Goal: Use online tool/utility: Use online tool/utility

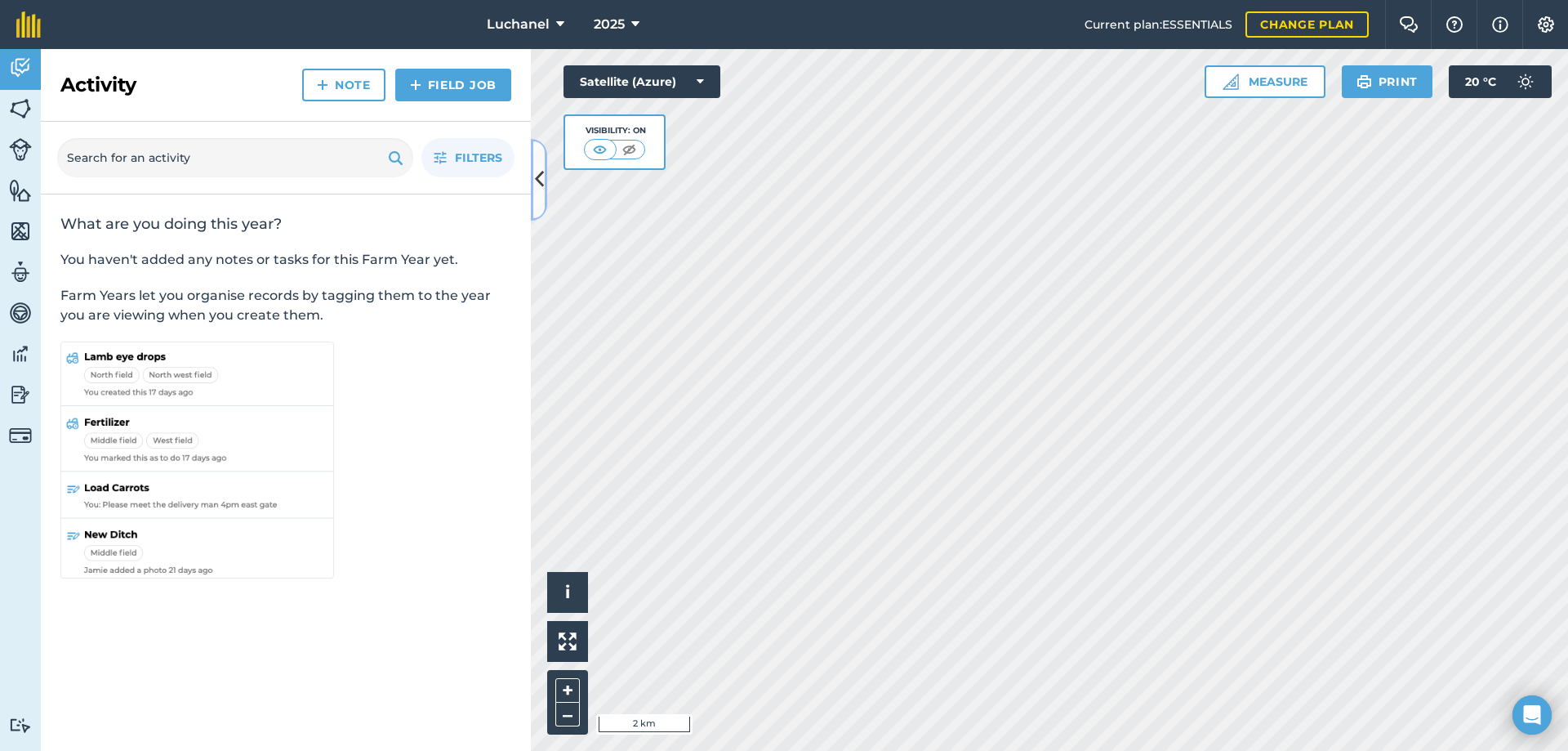
click at [532, 168] on button at bounding box center [539, 179] width 16 height 81
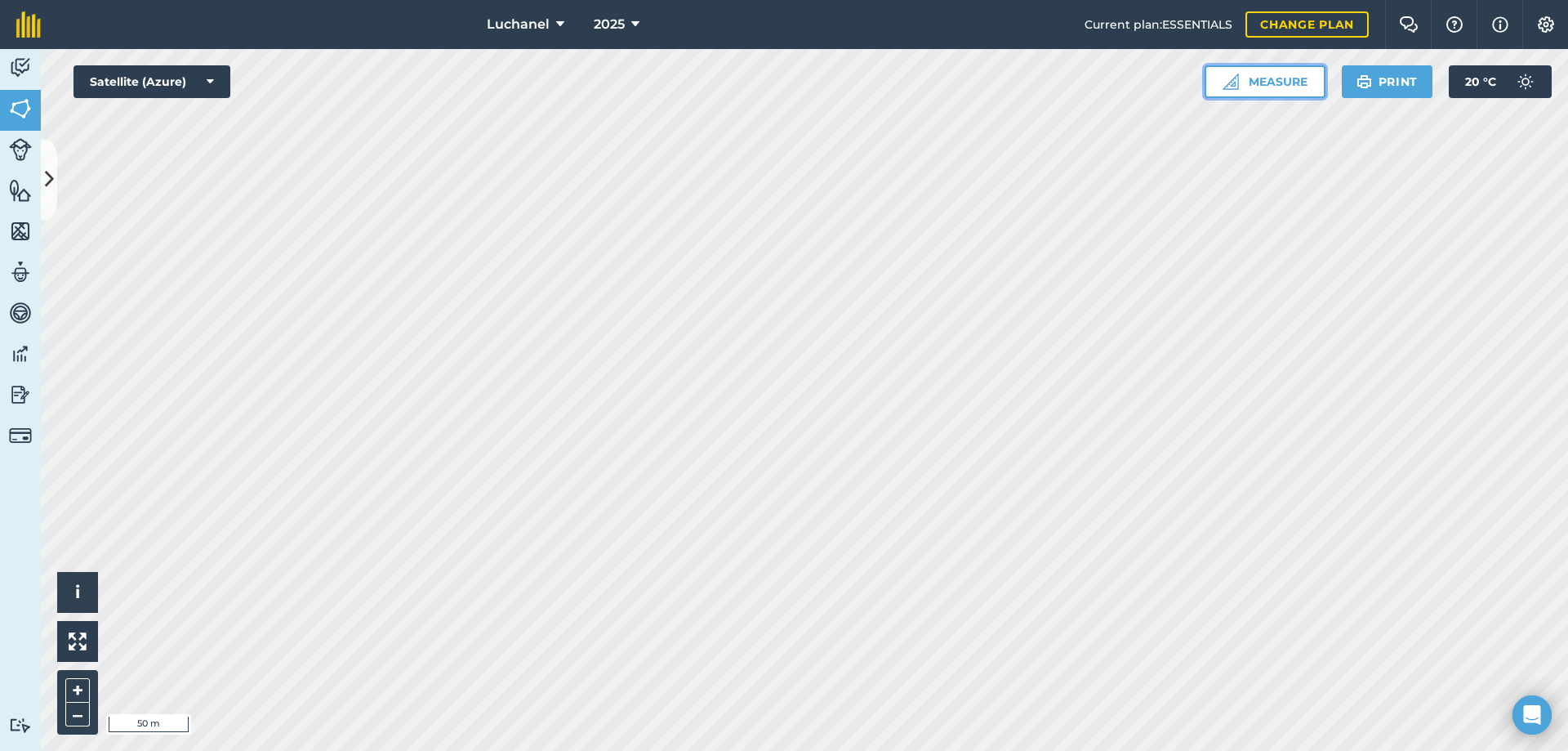
click at [1266, 80] on button "Measure" at bounding box center [1265, 81] width 121 height 33
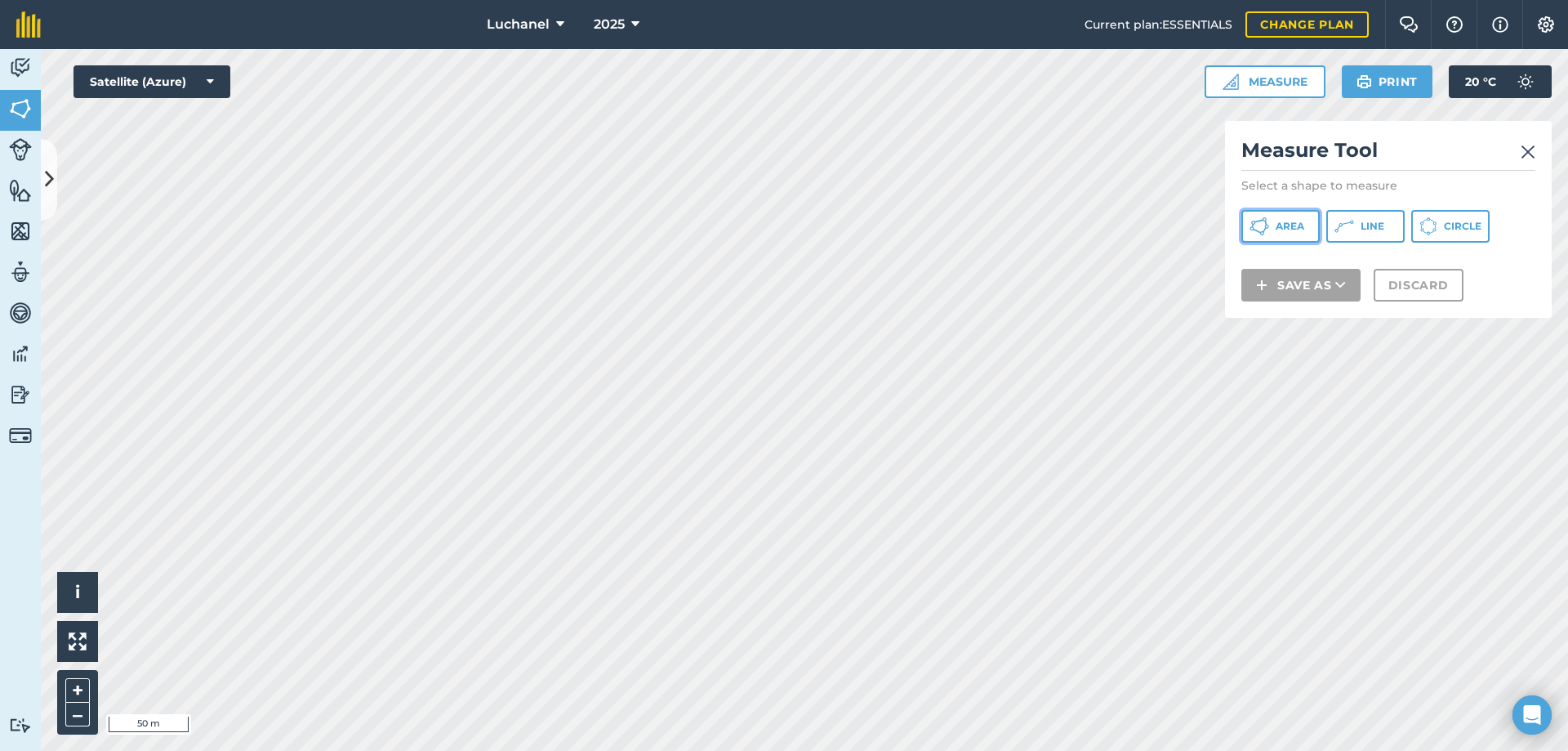
click at [1302, 226] on span "Area" at bounding box center [1290, 226] width 28 height 13
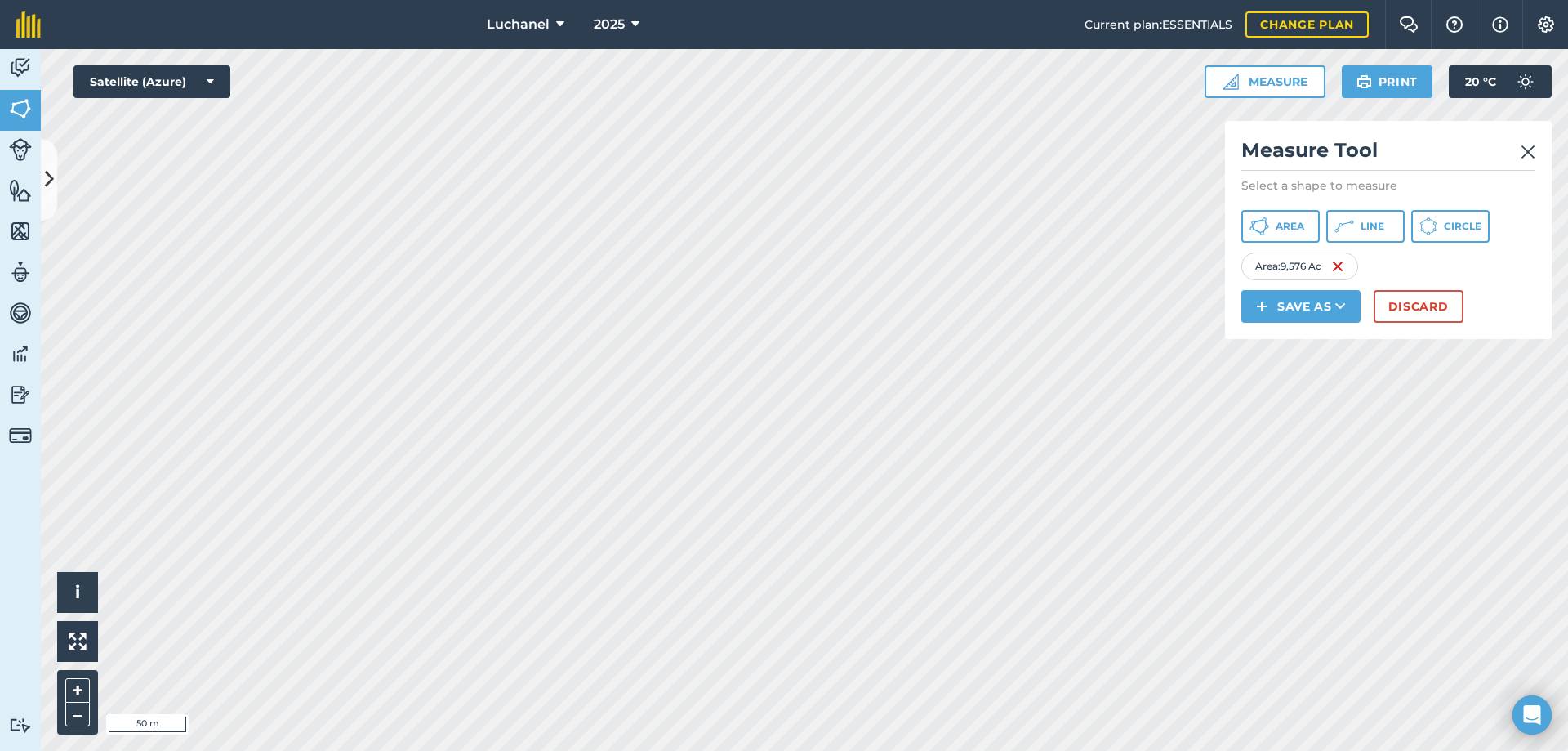
click at [1530, 151] on img at bounding box center [1528, 152] width 15 height 20
